Goal: Find specific page/section: Find specific page/section

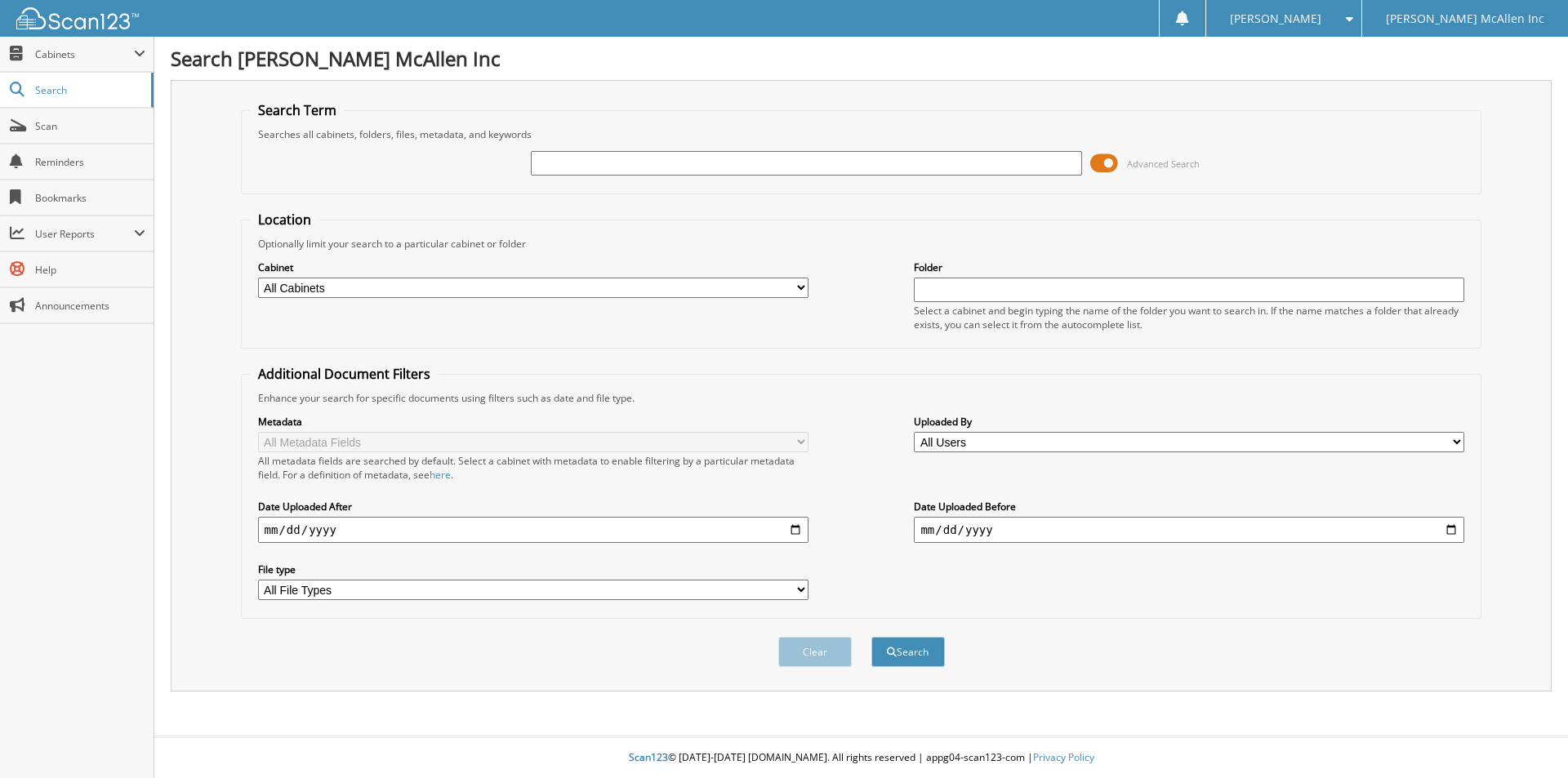
click at [597, 162] on input "text" at bounding box center [806, 163] width 550 height 25
type input "nra78870"
click at [872, 637] on button "Search" at bounding box center [909, 652] width 74 height 30
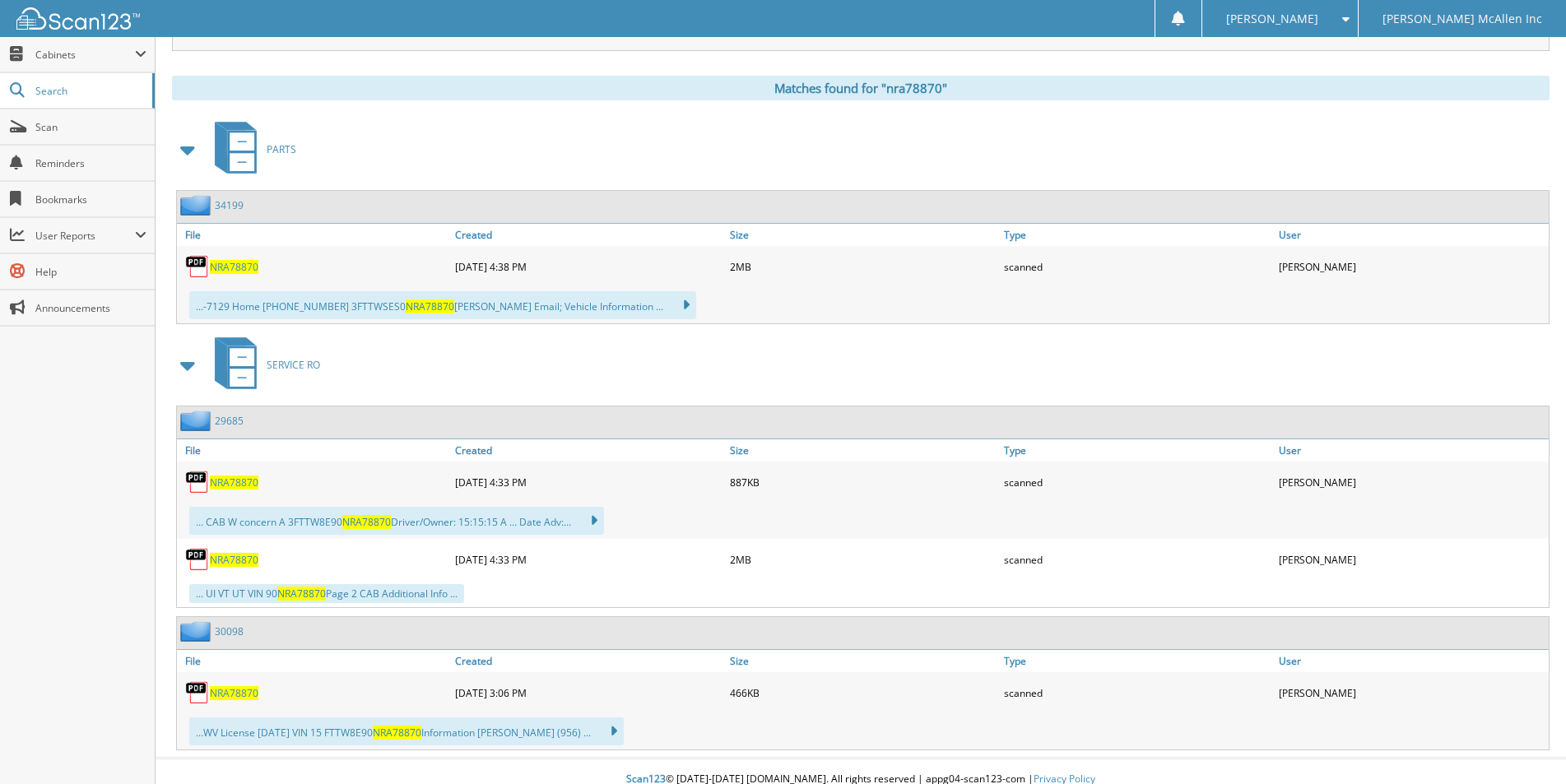
scroll to position [662, 0]
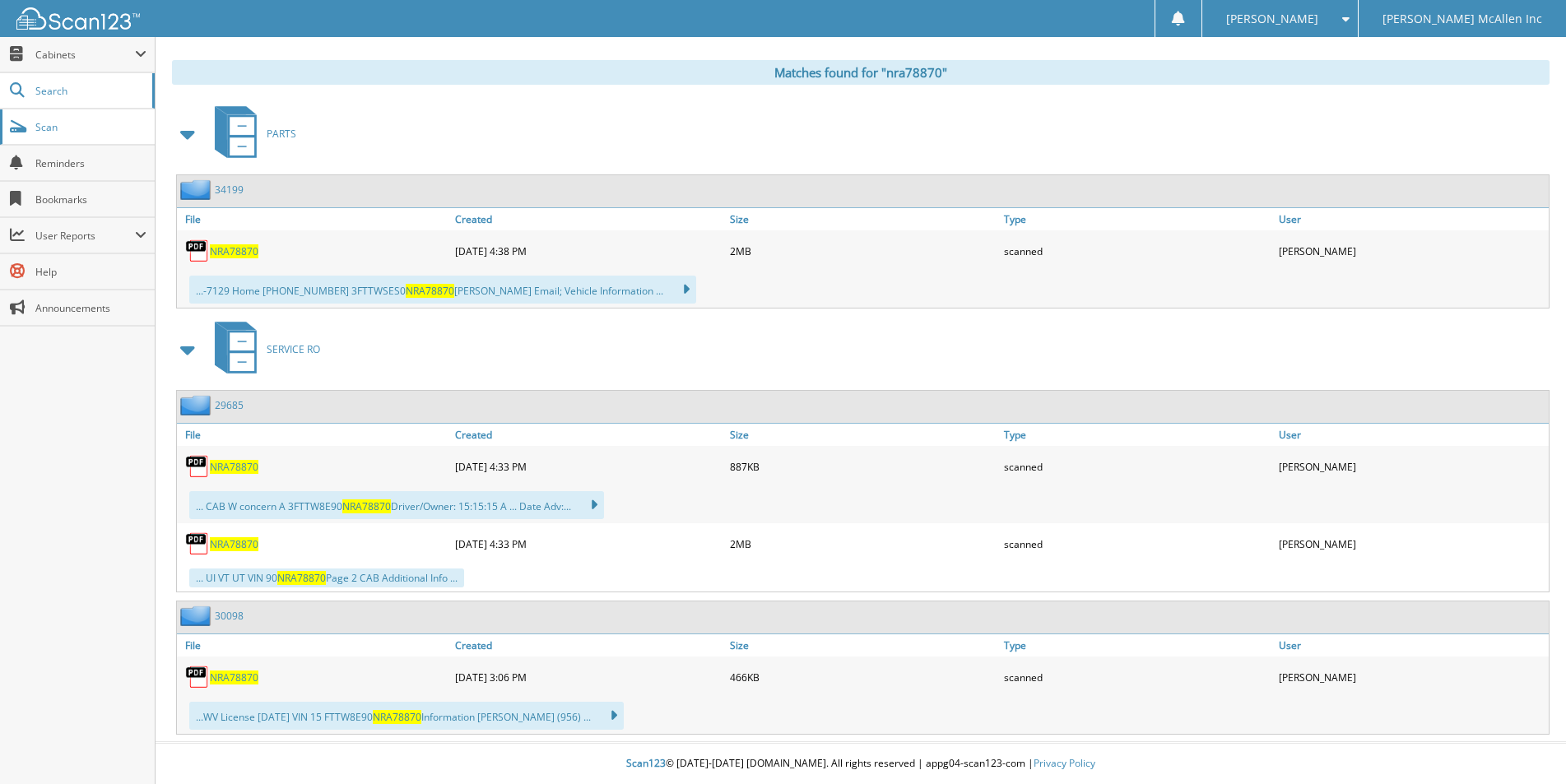
click at [70, 131] on span "Scan" at bounding box center [90, 126] width 111 height 14
